Goal: Transaction & Acquisition: Purchase product/service

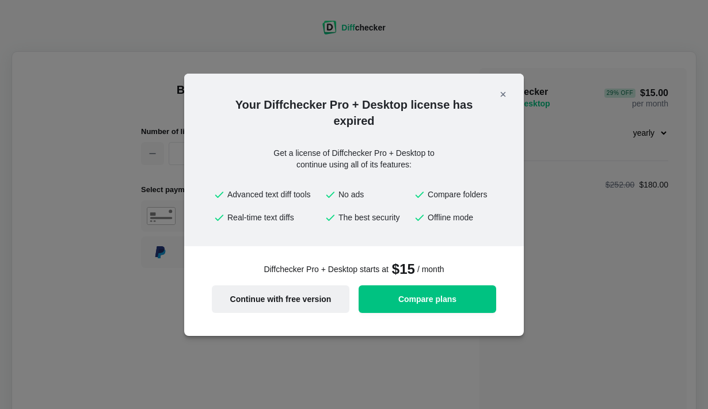
click at [317, 291] on button "Continue with free version" at bounding box center [281, 300] width 138 height 28
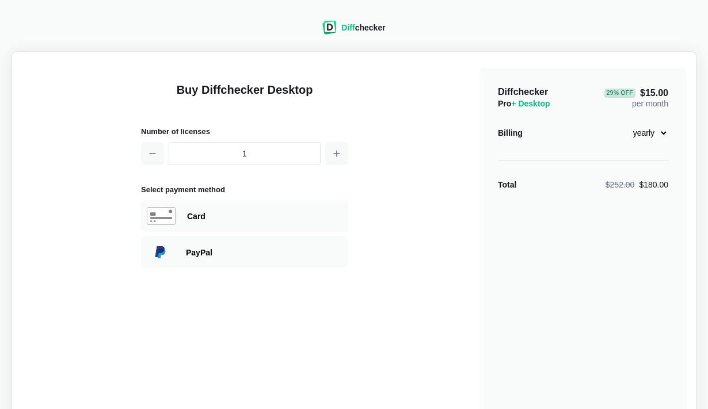
click at [654, 137] on select "monthly yearly" at bounding box center [644, 133] width 50 height 20
select select "desktop-monthly-21"
click at [619, 123] on select "monthly yearly" at bounding box center [644, 133] width 50 height 20
click at [602, 202] on div "Diffchecker Pro + Desktop $21.00 per month Billing monthly yearly Total $21.00" at bounding box center [583, 275] width 207 height 415
click at [278, 247] on div "PayPal" at bounding box center [264, 253] width 157 height 12
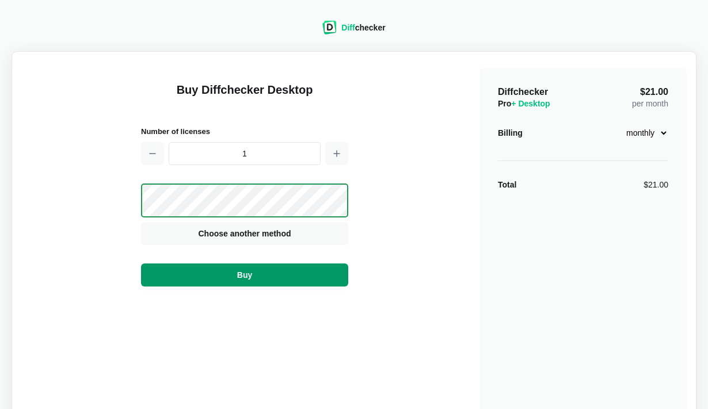
click at [279, 276] on button "Buy" at bounding box center [244, 275] width 207 height 23
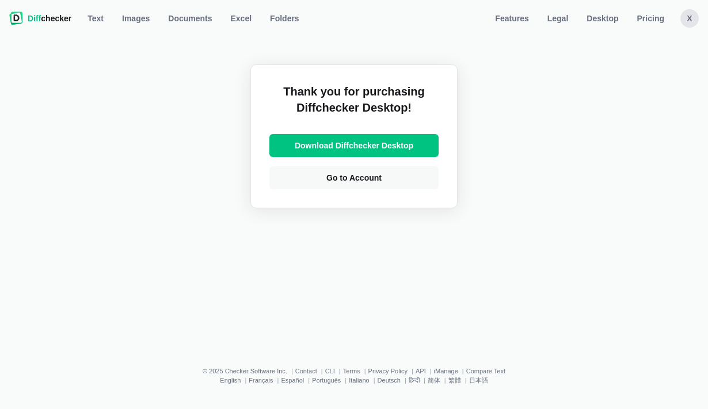
click at [690, 18] on div "X" at bounding box center [690, 18] width 18 height 18
click at [355, 187] on link "Go to Account" at bounding box center [354, 177] width 169 height 23
